Goal: Task Accomplishment & Management: Manage account settings

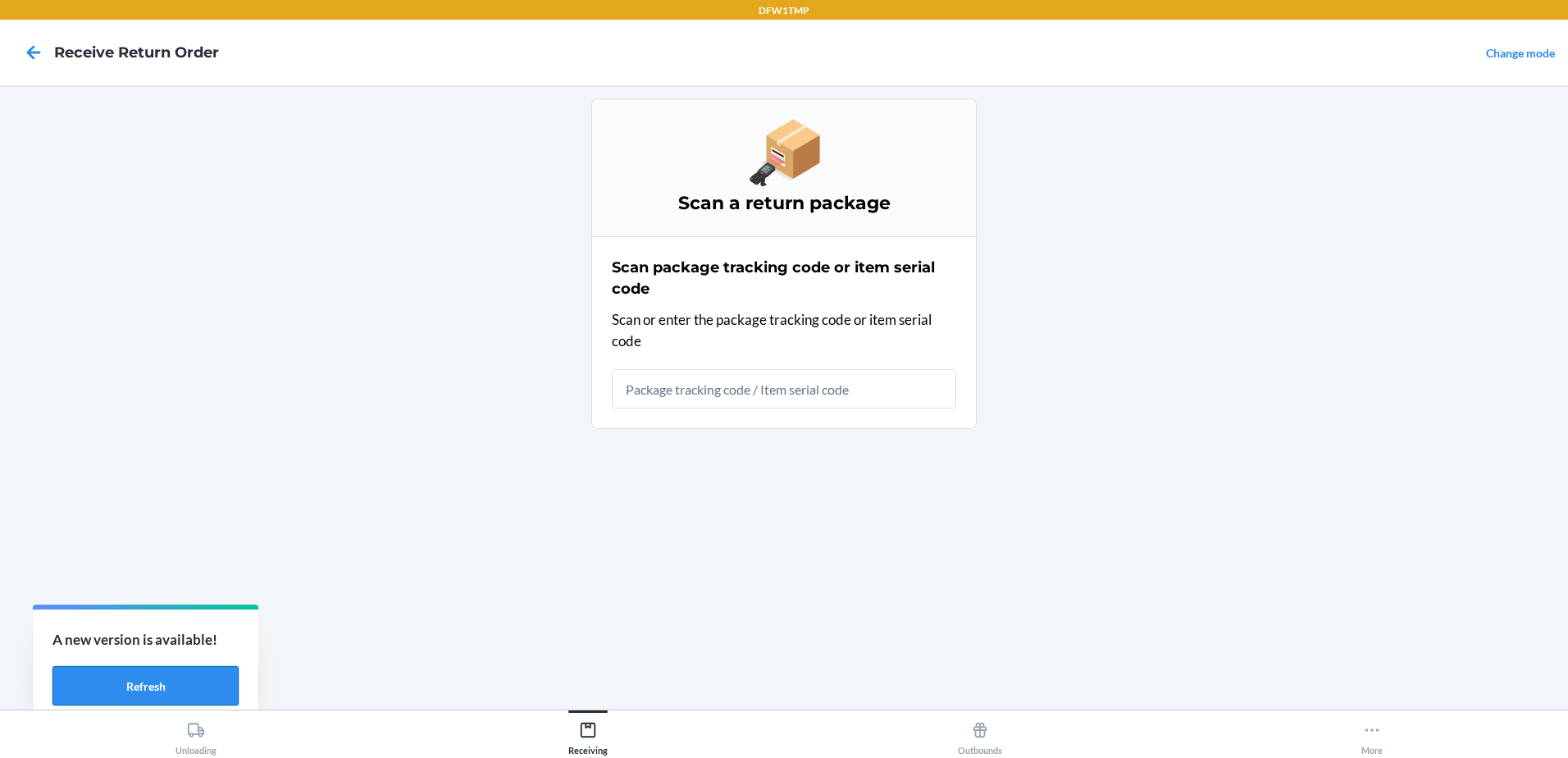
click at [158, 695] on button "Refresh" at bounding box center [145, 686] width 186 height 40
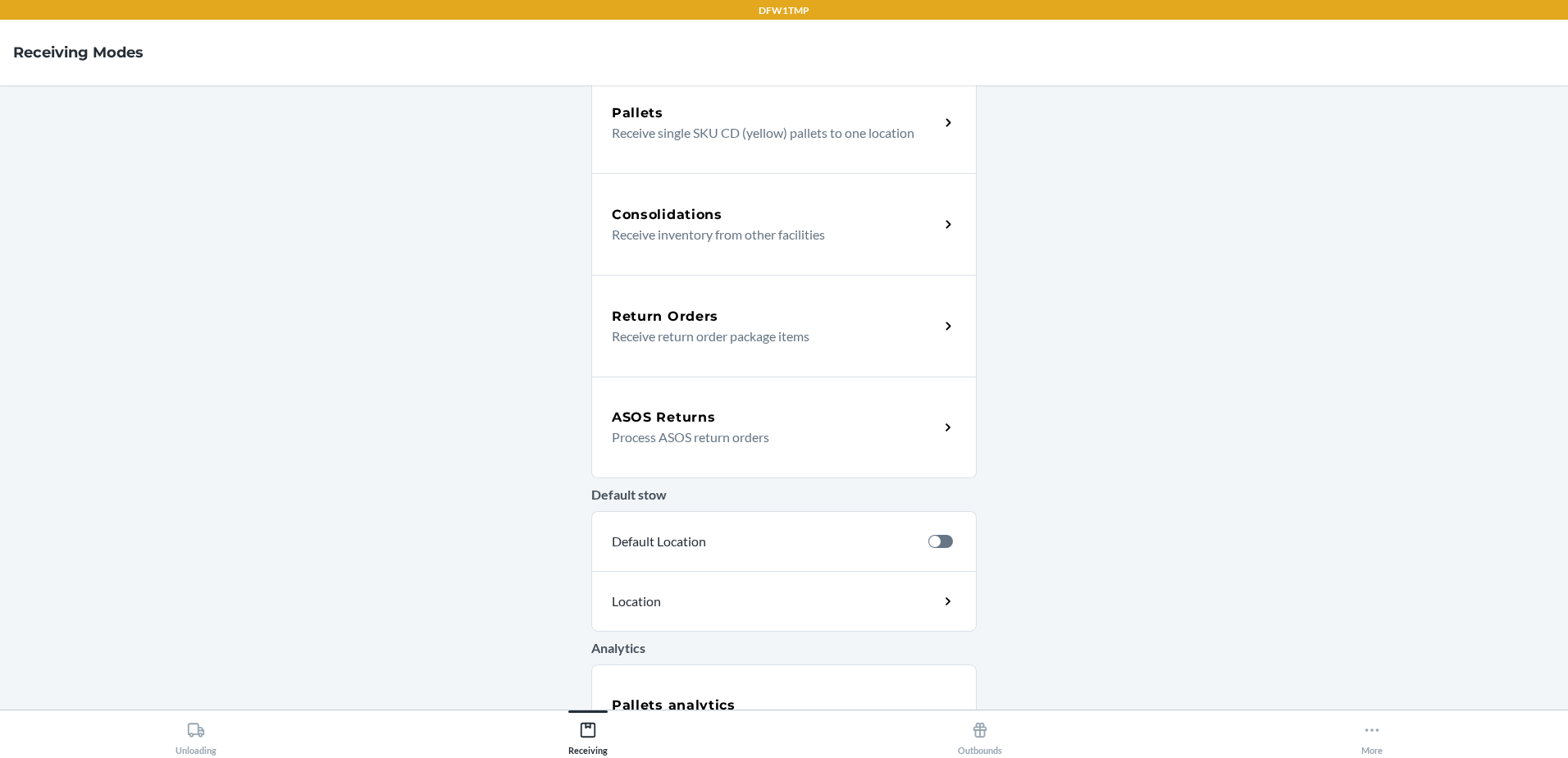
scroll to position [386, 0]
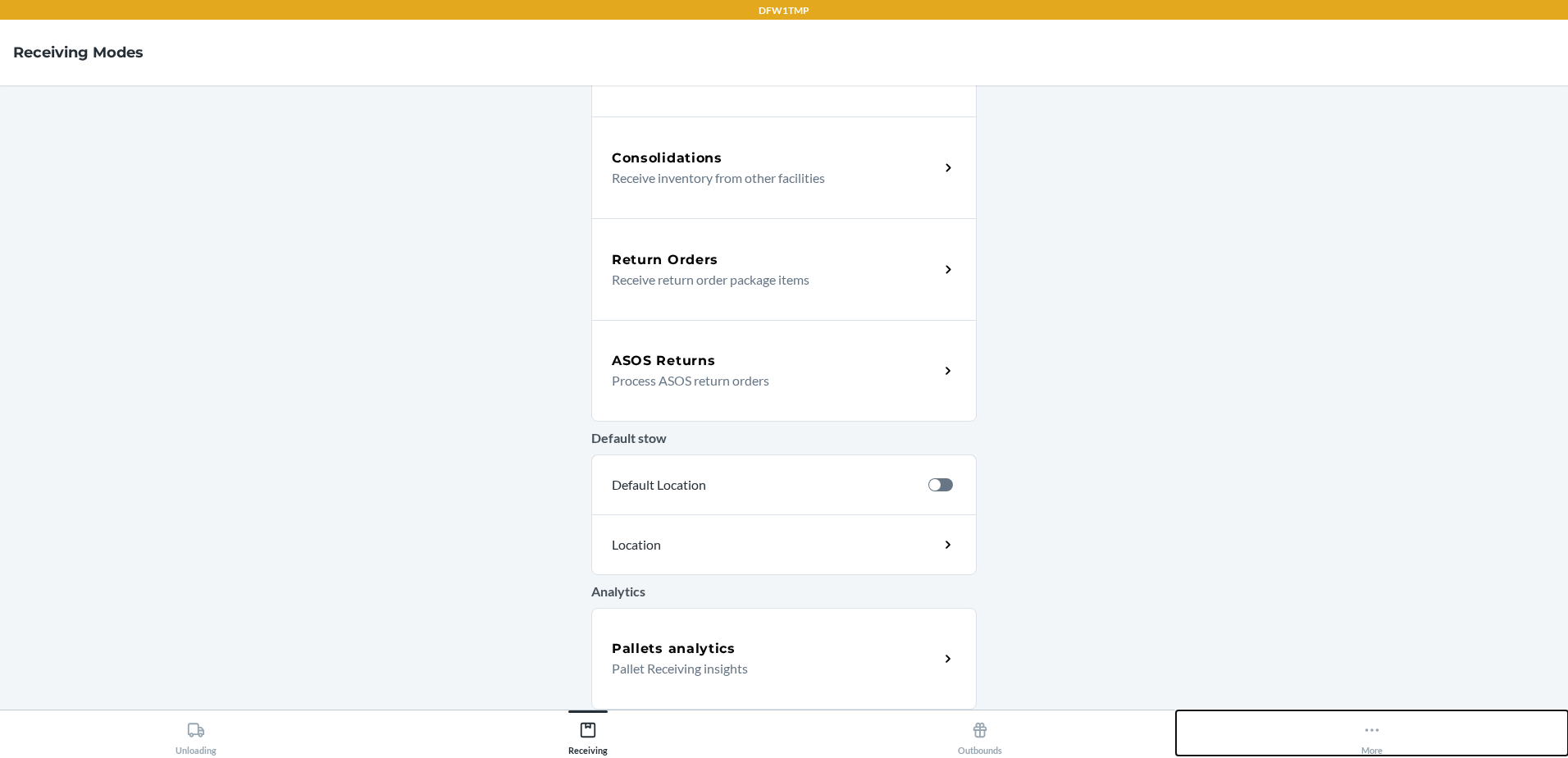
click at [1361, 730] on div "More" at bounding box center [1371, 734] width 21 height 41
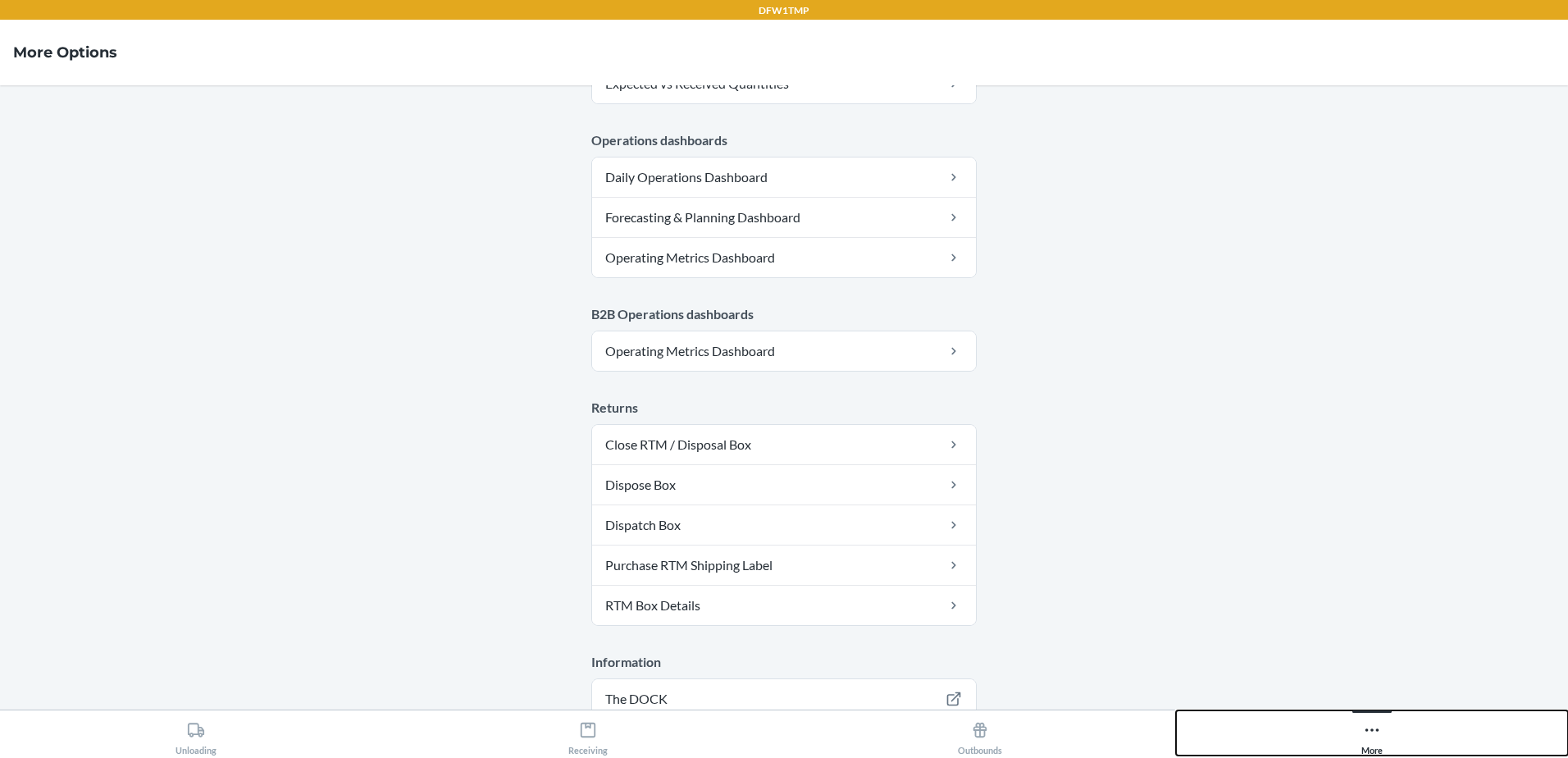
scroll to position [819, 0]
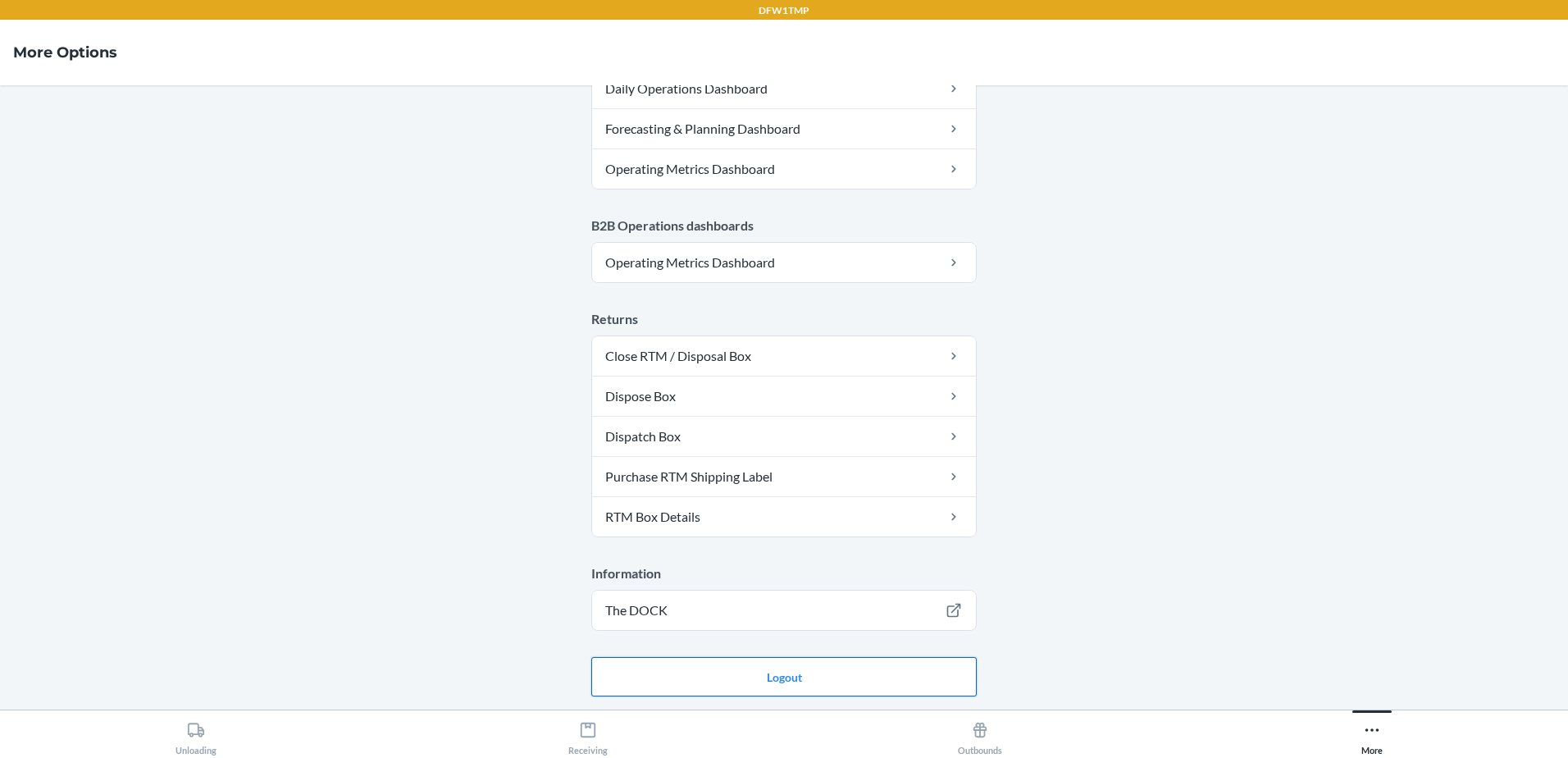
click at [703, 681] on button "Logout" at bounding box center [784, 676] width 386 height 40
